Goal: Obtain resource: Obtain resource

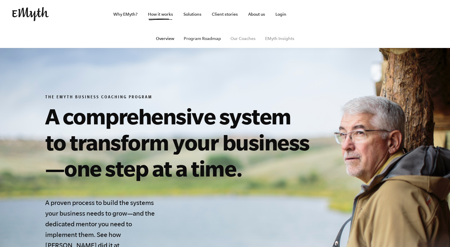
click at [204, 38] on link "Program Roadmap" at bounding box center [202, 38] width 37 height 5
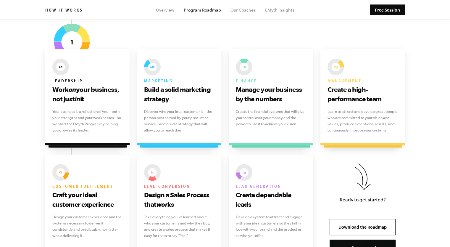
scroll to position [356, 0]
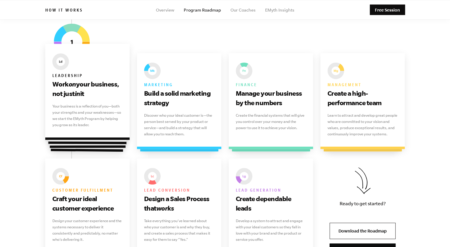
click at [73, 122] on p "Your business is a reflection of you—both your strengths and your weaknesses—so…" at bounding box center [87, 115] width 70 height 25
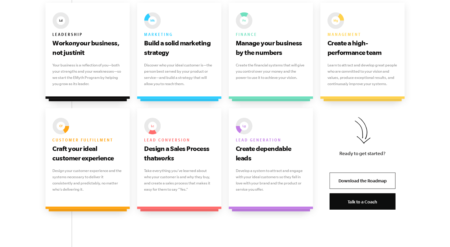
scroll to position [412, 0]
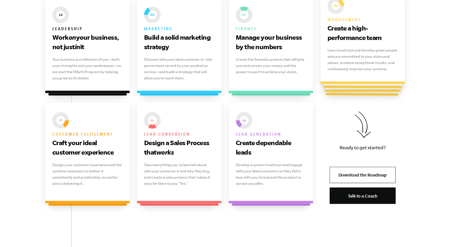
click at [343, 30] on h3 "Create a high-performance team" at bounding box center [363, 32] width 70 height 19
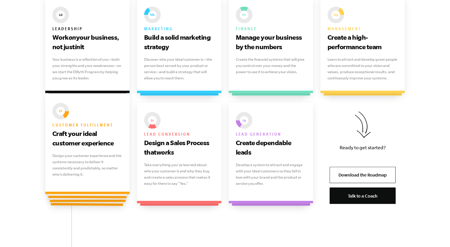
click at [78, 133] on h3 "Craft your ideal customer experience" at bounding box center [87, 138] width 70 height 19
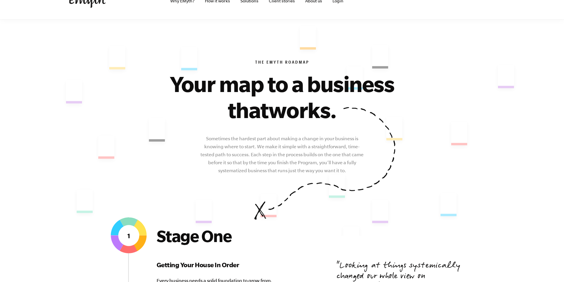
scroll to position [0, 0]
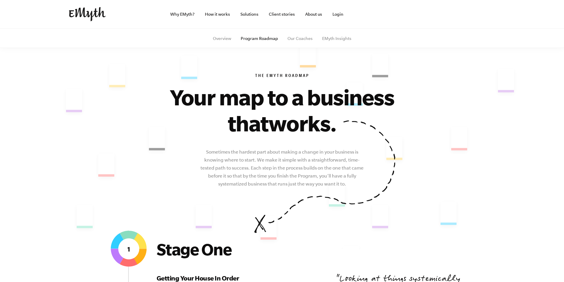
click at [89, 12] on img at bounding box center [87, 14] width 37 height 14
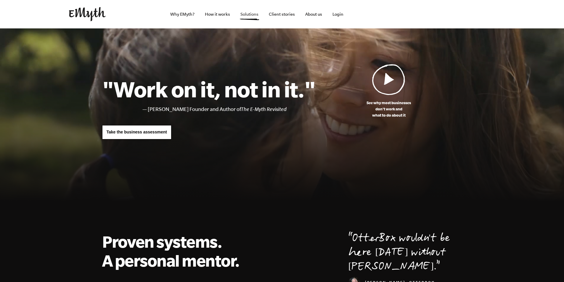
click at [250, 13] on link "Solutions" at bounding box center [250, 14] width 28 height 28
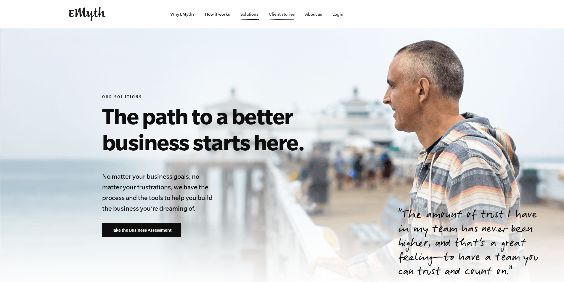
click at [281, 12] on link "Client stories" at bounding box center [282, 14] width 36 height 28
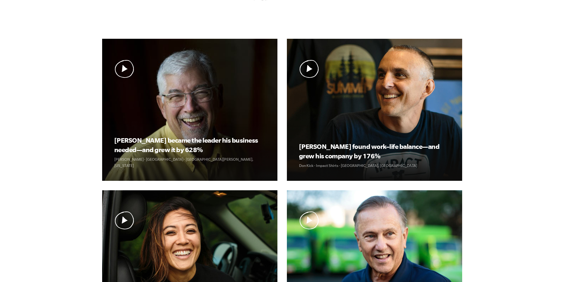
scroll to position [173, 0]
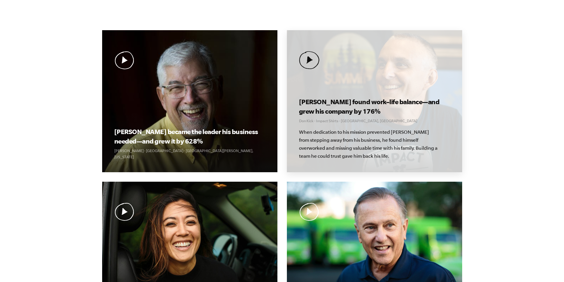
click at [376, 77] on div "Don found work–life balance—and grew his company by 176% Don Kick · Impact Shir…" at bounding box center [374, 101] width 175 height 142
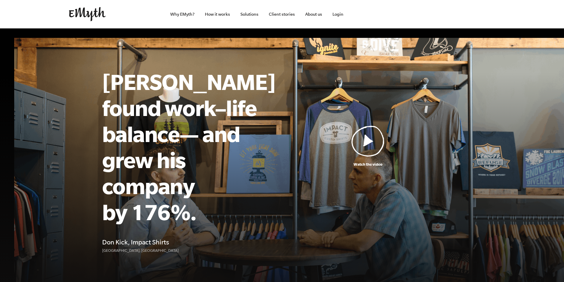
click at [368, 135] on img at bounding box center [367, 141] width 33 height 31
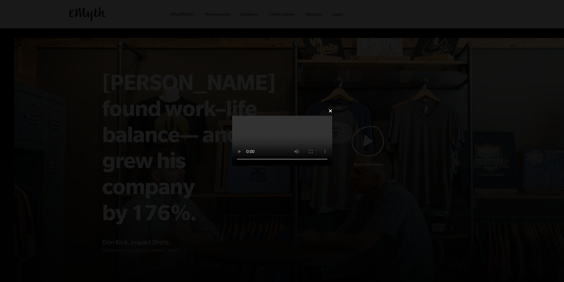
click at [332, 166] on video at bounding box center [282, 141] width 100 height 50
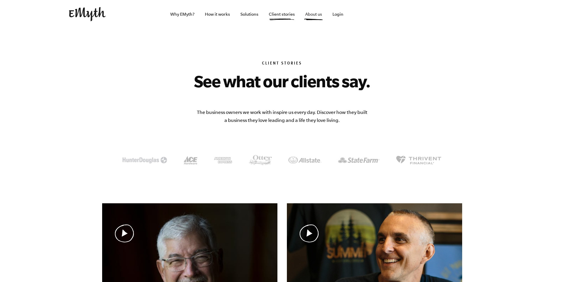
click at [313, 12] on link "About us" at bounding box center [313, 14] width 26 height 28
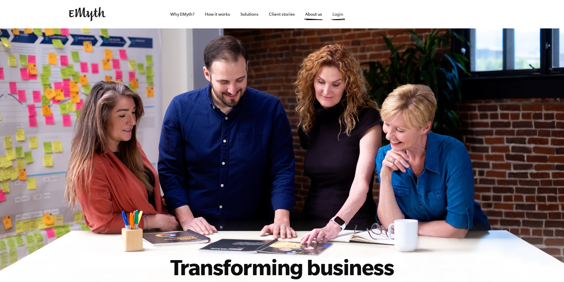
click at [343, 15] on link "Login" at bounding box center [338, 14] width 20 height 28
click at [173, 15] on link "Why EMyth?" at bounding box center [182, 14] width 34 height 28
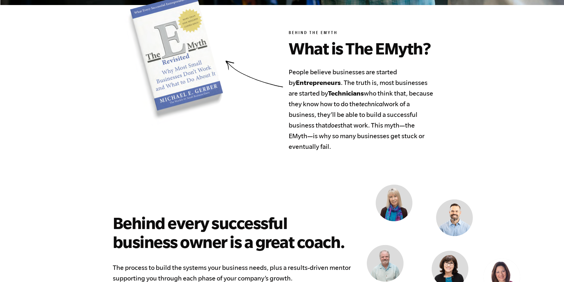
scroll to position [279, 0]
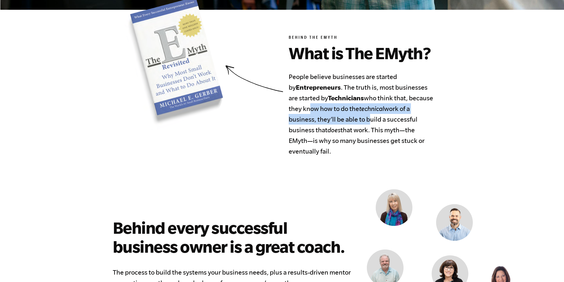
drag, startPoint x: 305, startPoint y: 109, endPoint x: 365, endPoint y: 114, distance: 60.0
click at [365, 114] on h4 "People believe businesses are started by Entrepreneurs . The truth is, most bus…" at bounding box center [361, 113] width 144 height 85
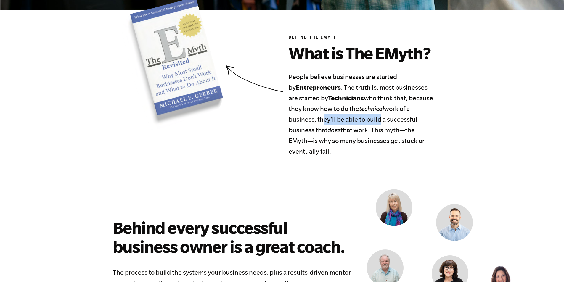
drag, startPoint x: 319, startPoint y: 121, endPoint x: 377, endPoint y: 125, distance: 57.8
click at [377, 125] on h4 "People believe businesses are started by Entrepreneurs . The truth is, most bus…" at bounding box center [361, 113] width 144 height 85
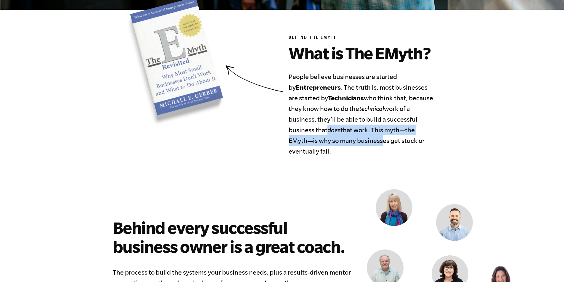
drag, startPoint x: 328, startPoint y: 131, endPoint x: 382, endPoint y: 136, distance: 53.8
click at [382, 136] on h4 "People believe businesses are started by Entrepreneurs . The truth is, most bus…" at bounding box center [361, 113] width 144 height 85
drag, startPoint x: 327, startPoint y: 144, endPoint x: 380, endPoint y: 143, distance: 53.9
click at [380, 143] on h4 "People believe businesses are started by Entrepreneurs . The truth is, most bus…" at bounding box center [361, 113] width 144 height 85
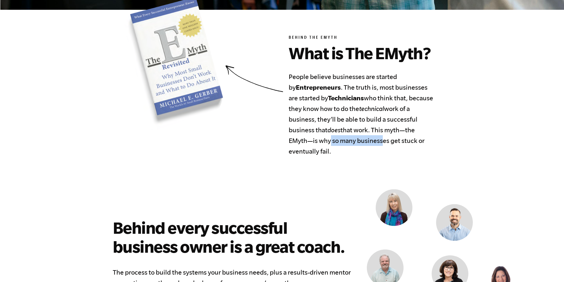
click at [380, 143] on h4 "People believe businesses are started by Entrepreneurs . The truth is, most bus…" at bounding box center [361, 113] width 144 height 85
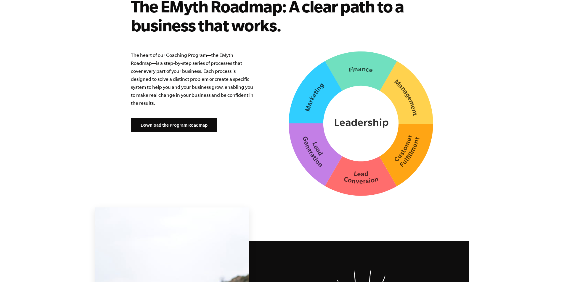
scroll to position [1475, 0]
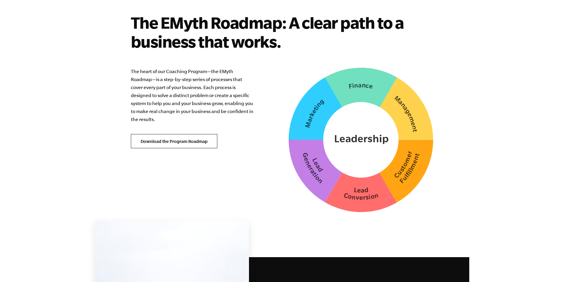
click at [197, 134] on link "Download the Program Roadmap" at bounding box center [174, 141] width 86 height 14
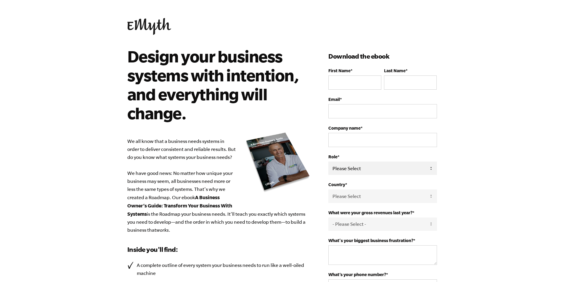
click at [378, 163] on select "Please Select Owner Partner / Co-Owner Executive Employee / Other" at bounding box center [382, 168] width 108 height 13
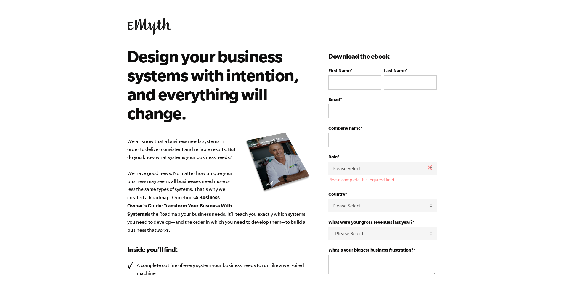
click at [477, 150] on body "Design your business systems with intention, and everything will change. We all…" at bounding box center [282, 141] width 564 height 282
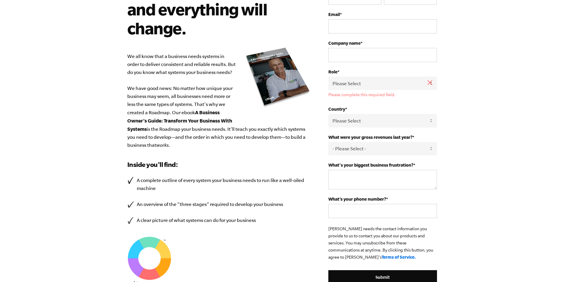
scroll to position [88, 0]
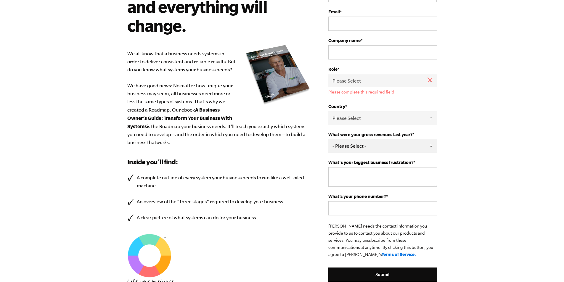
click at [369, 142] on select "- Please Select - 0-75K 76-150K 151-275K 276-500K 501-750K 751-1M 1-2.5M 2.5-5M…" at bounding box center [382, 145] width 108 height 13
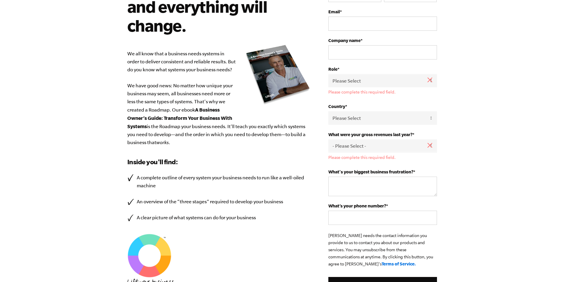
click at [455, 131] on body "Design your business systems with intention, and everything will change. We all…" at bounding box center [282, 53] width 564 height 282
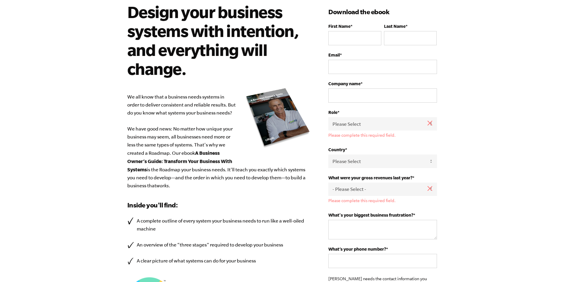
scroll to position [24, 0]
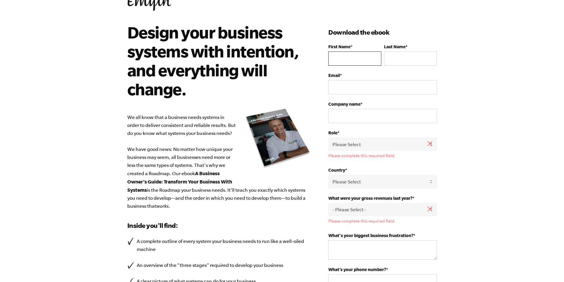
click at [360, 61] on input "First Name *" at bounding box center [354, 59] width 53 height 14
type input "Filip"
type input "Dimitrijevic"
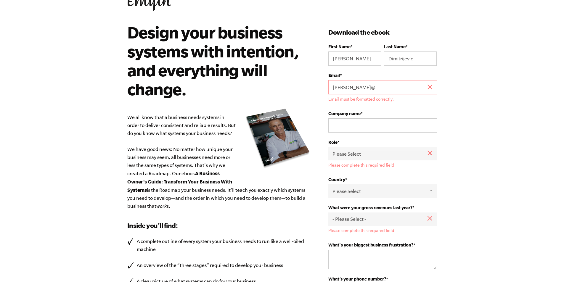
type input "filip@linkacross.org"
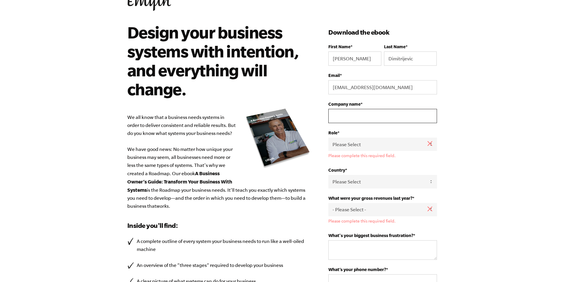
click at [364, 118] on input "Company name *" at bounding box center [382, 116] width 108 height 14
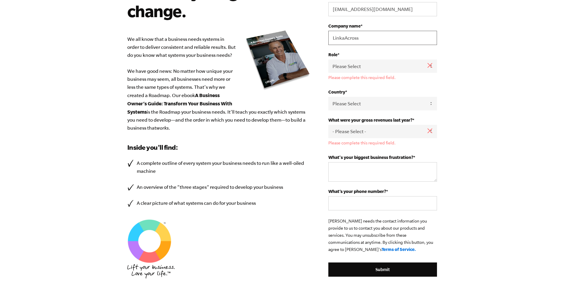
scroll to position [102, 0]
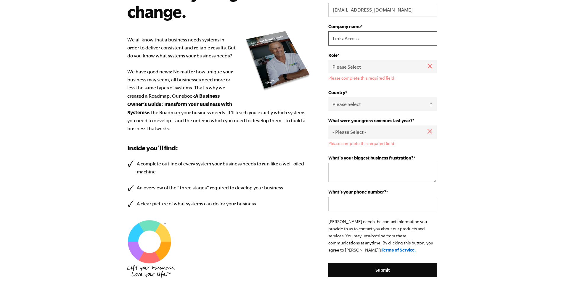
type input "LinkaAcross"
drag, startPoint x: 146, startPoint y: 163, endPoint x: 197, endPoint y: 172, distance: 52.3
click at [197, 172] on li "A complete outline of every system your business needs to run like a well-oiled…" at bounding box center [219, 168] width 184 height 16
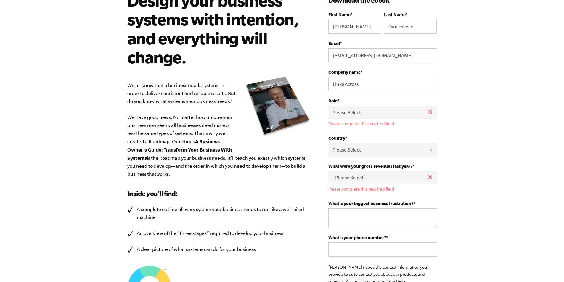
scroll to position [67, 0]
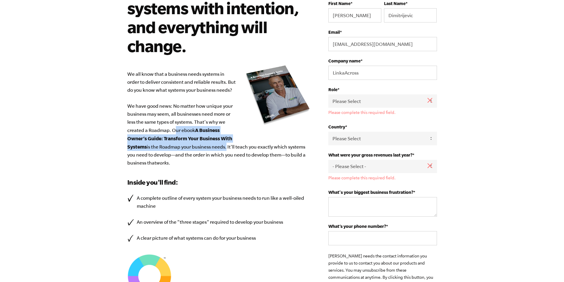
drag, startPoint x: 172, startPoint y: 128, endPoint x: 225, endPoint y: 149, distance: 57.0
click at [225, 149] on p "We all know that a business needs systems in order to deliver consistent and re…" at bounding box center [219, 118] width 184 height 97
copy p "Our ebook A Business Owner’s Guide: Transform Your Business With Systems is the…"
click at [354, 101] on select "Please Select Owner Partner / Co-Owner Executive Employee / Other" at bounding box center [382, 100] width 108 height 13
select select "Executive"
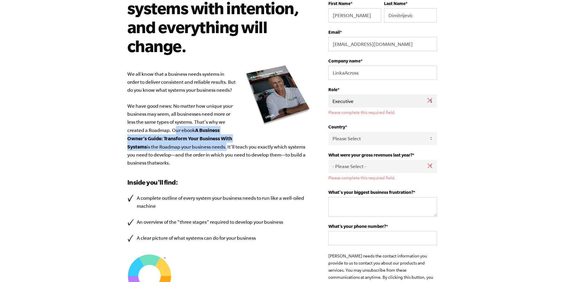
click at [328, 94] on select "Please Select Owner Partner / Co-Owner Executive Employee / Other" at bounding box center [382, 100] width 108 height 13
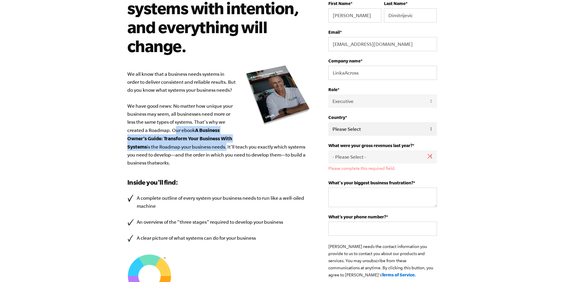
click at [368, 131] on select "Please Select United States Afghanistan Åland Islands Albania Algeria American …" at bounding box center [382, 128] width 108 height 13
select select "Macedonia (FYROM)"
click at [328, 122] on select "Please Select United States Afghanistan Åland Islands Albania Algeria American …" at bounding box center [382, 128] width 108 height 13
click at [393, 157] on select "- Please Select - 0-75K 76-150K 151-275K 276-500K 501-750K 751-1M 1-2.5M 2.5-5M…" at bounding box center [382, 156] width 108 height 13
select select "0-75K"
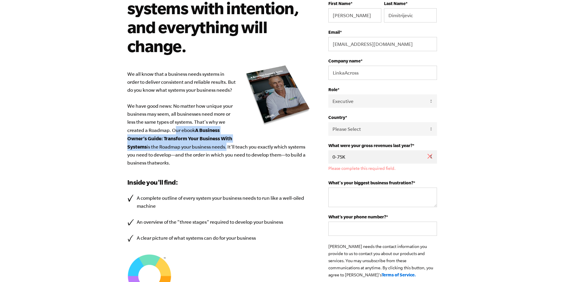
click at [328, 150] on select "- Please Select - 0-75K 76-150K 151-275K 276-500K 501-750K 751-1M 1-2.5M 2.5-5M…" at bounding box center [382, 156] width 108 height 13
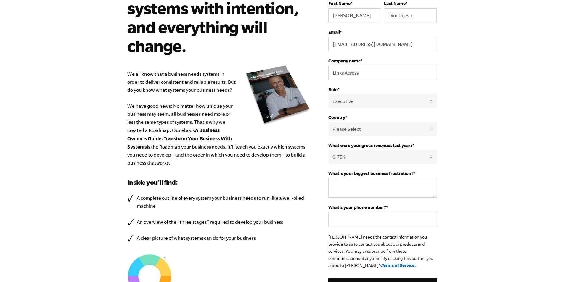
click at [469, 165] on body "Design your business systems with intention, and everything will change. We all…" at bounding box center [282, 74] width 564 height 282
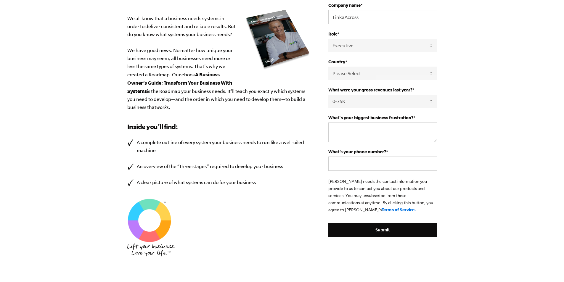
scroll to position [125, 0]
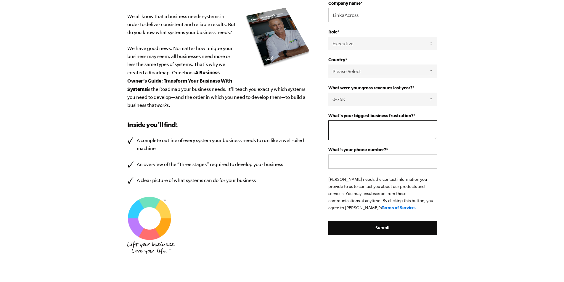
click at [380, 131] on textarea "What's your biggest business frustration? *" at bounding box center [382, 130] width 108 height 20
type textarea "Clents"
click at [379, 160] on input "What’s your phone number? *" at bounding box center [382, 162] width 108 height 14
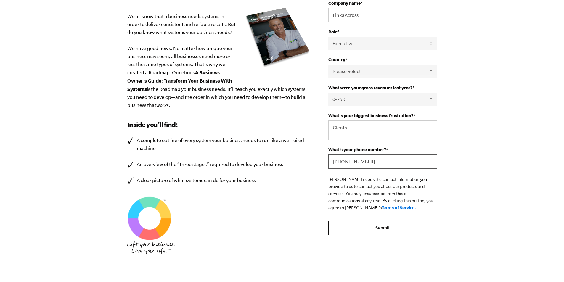
type input "+38978864919"
click at [384, 226] on input "Submit" at bounding box center [382, 228] width 108 height 14
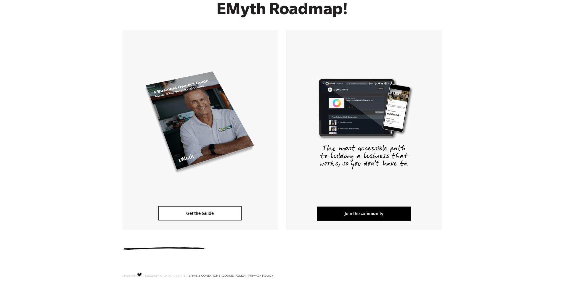
scroll to position [73, 0]
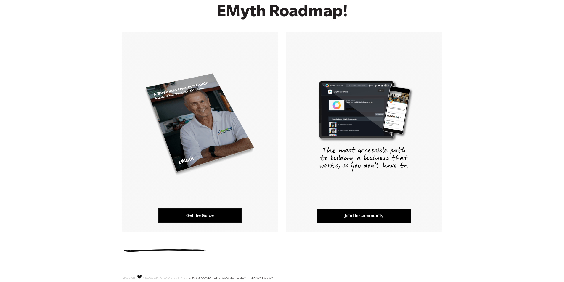
click at [205, 213] on link "Get the Guide" at bounding box center [199, 215] width 83 height 14
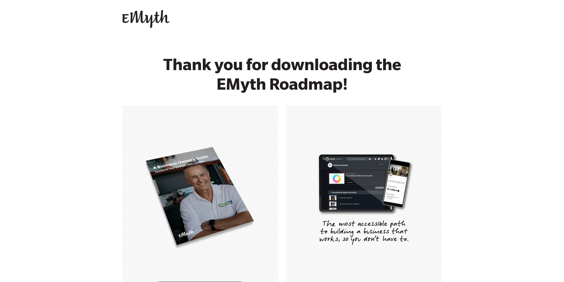
click at [149, 18] on img at bounding box center [145, 19] width 47 height 18
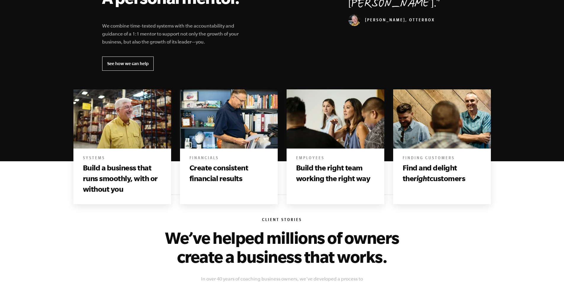
scroll to position [275, 0]
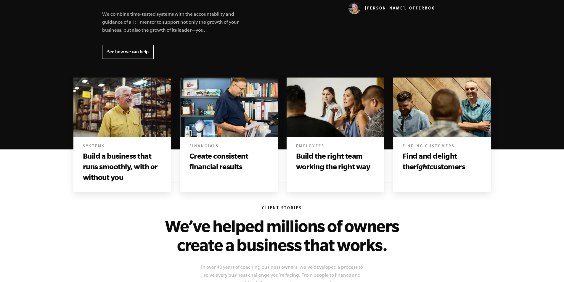
click at [219, 171] on h3 "Create consistent financial results" at bounding box center [228, 162] width 79 height 22
click at [231, 141] on div "Financials Create consistent financial results" at bounding box center [229, 159] width 98 height 45
click at [325, 124] on img at bounding box center [336, 107] width 98 height 60
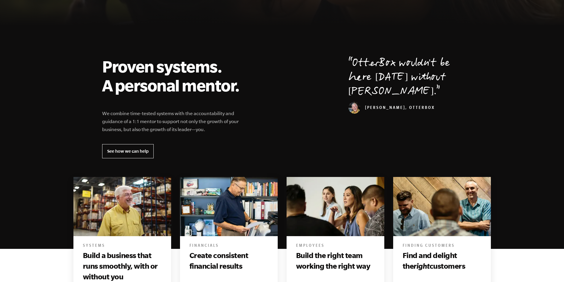
scroll to position [0, 0]
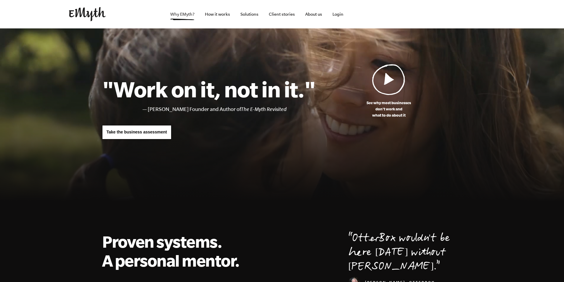
click at [181, 16] on link "Why EMyth?" at bounding box center [182, 14] width 34 height 28
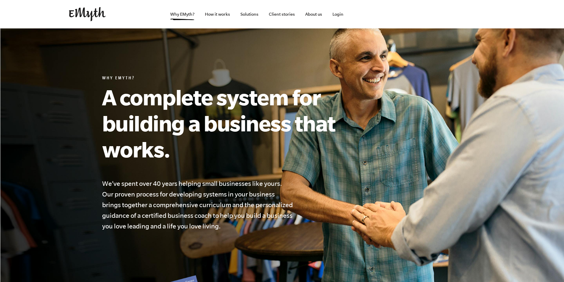
click at [89, 12] on img at bounding box center [87, 14] width 37 height 14
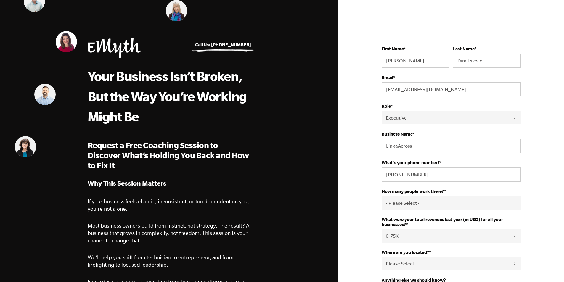
select select "Executive"
select select "0-75K"
select select "[GEOGRAPHIC_DATA] (FYROM)"
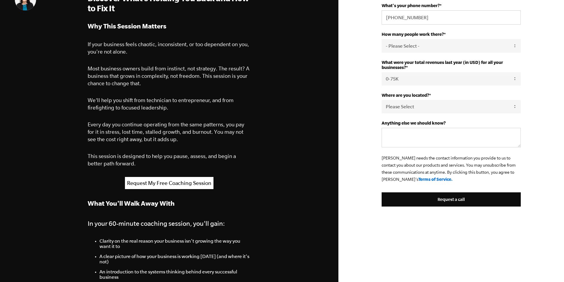
scroll to position [160, 0]
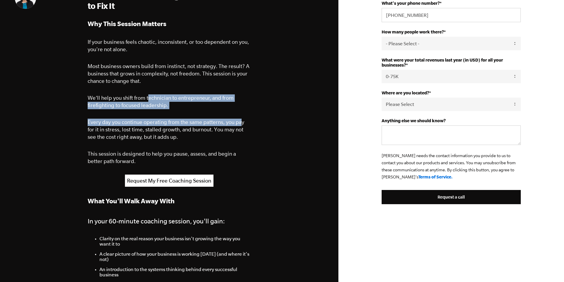
drag, startPoint x: 147, startPoint y: 100, endPoint x: 243, endPoint y: 116, distance: 97.5
click at [243, 116] on span "Why This Session Matters If your business feels chaotic, inconsistent, or too d…" at bounding box center [169, 91] width 163 height 147
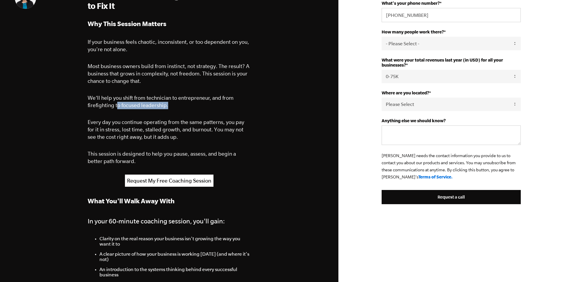
drag, startPoint x: 116, startPoint y: 106, endPoint x: 168, endPoint y: 107, distance: 52.4
click at [168, 107] on p "We’ll help you shift from technician to entrepreneur, and from firefighting to …" at bounding box center [169, 101] width 163 height 15
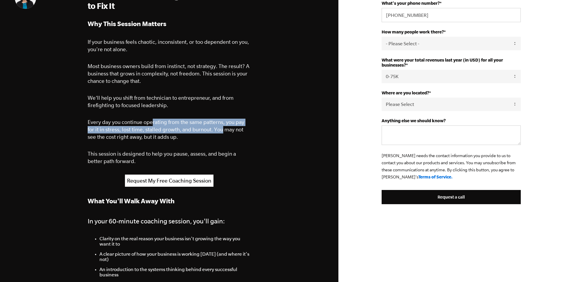
drag, startPoint x: 153, startPoint y: 120, endPoint x: 214, endPoint y: 129, distance: 61.7
click at [214, 129] on span "Every day you continue operating from the same patterns, you pay for it in stre…" at bounding box center [166, 129] width 157 height 21
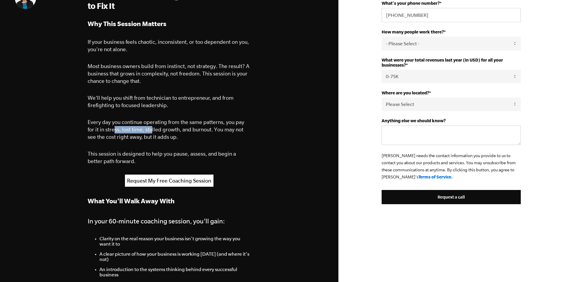
drag, startPoint x: 105, startPoint y: 131, endPoint x: 143, endPoint y: 131, distance: 38.5
click at [143, 131] on span "Every day you continue operating from the same patterns, you pay for it in stre…" at bounding box center [166, 129] width 157 height 21
click at [160, 128] on span "Every day you continue operating from the same patterns, you pay for it in stre…" at bounding box center [166, 129] width 157 height 21
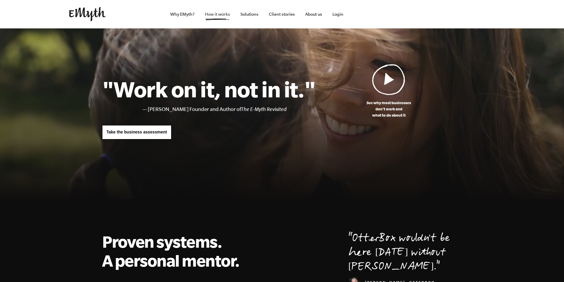
click at [217, 13] on link "How it works" at bounding box center [217, 14] width 35 height 28
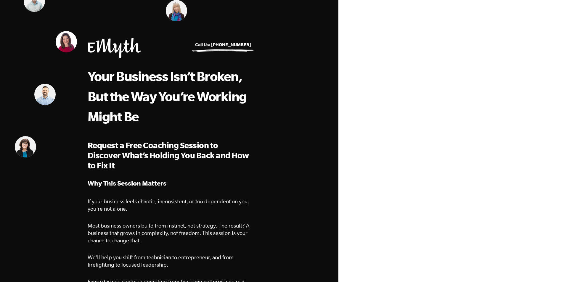
select select "Executive"
select select "0-75K"
select select "Macedonia (FYROM)"
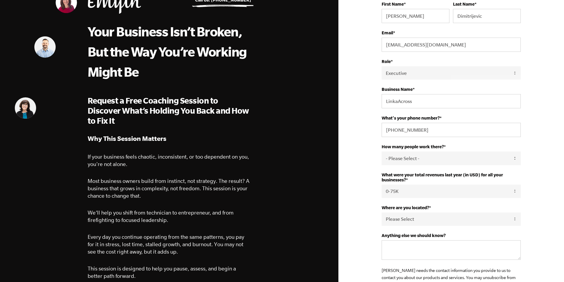
drag, startPoint x: 568, startPoint y: 40, endPoint x: 568, endPoint y: 50, distance: 10.1
click at [564, 50] on html "Call Us: +1 541.552.4600 Your Business Isn’t Broken, But the Way You’re Working…" at bounding box center [282, 96] width 564 height 282
